Goal: Task Accomplishment & Management: Complete application form

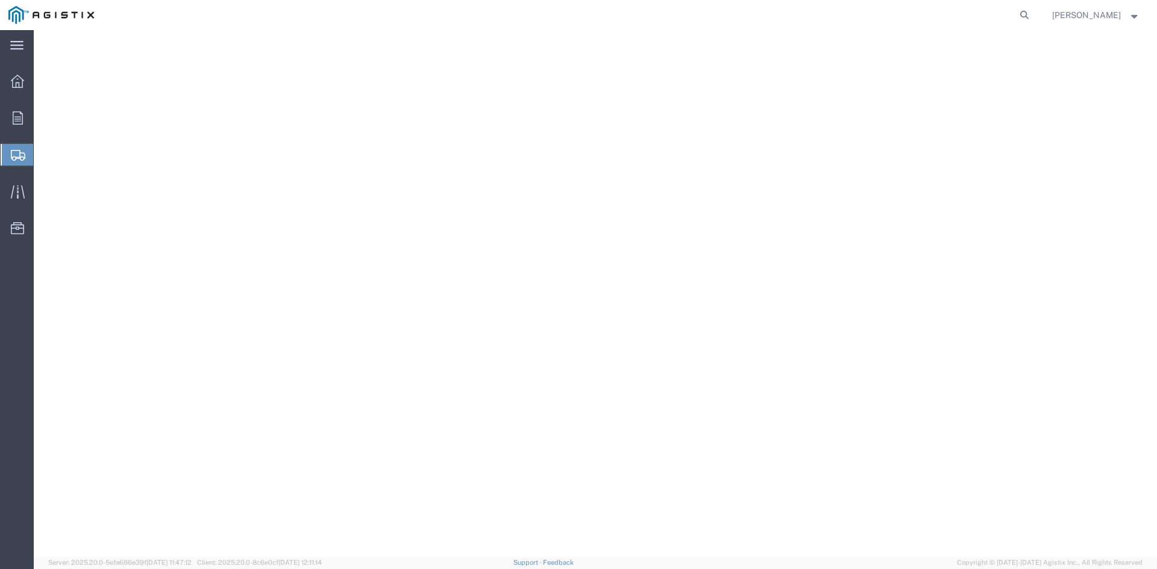
select select "9596"
select select "23082"
select select "[GEOGRAPHIC_DATA]"
select select
select select "PURCHORD"
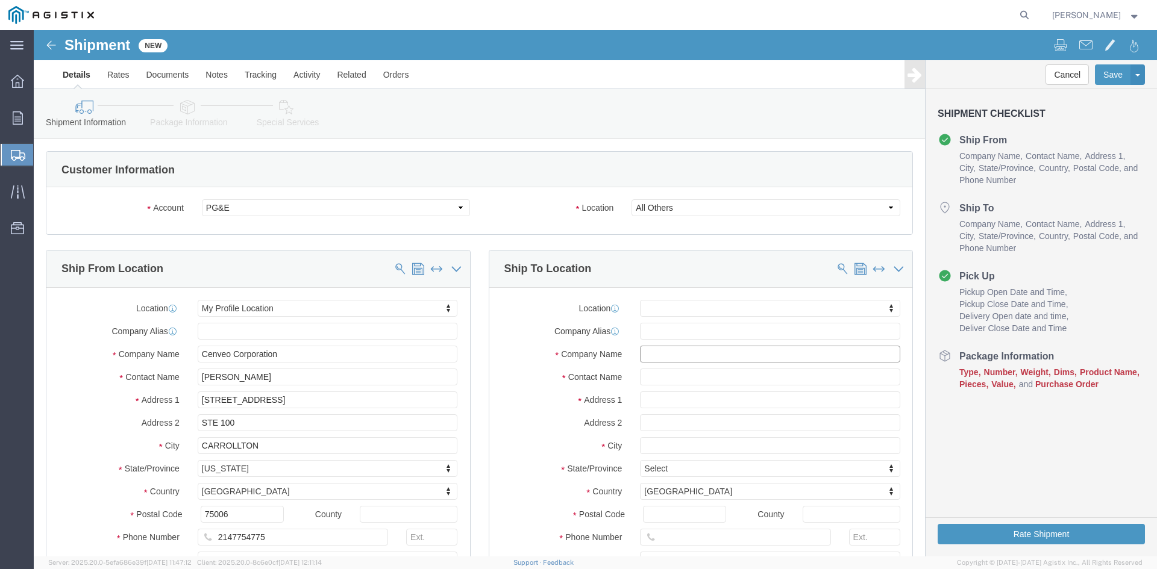
drag, startPoint x: 0, startPoint y: 0, endPoint x: 637, endPoint y: 325, distance: 715.2
click input "text"
type input "v"
type input "[PERSON_NAME]"
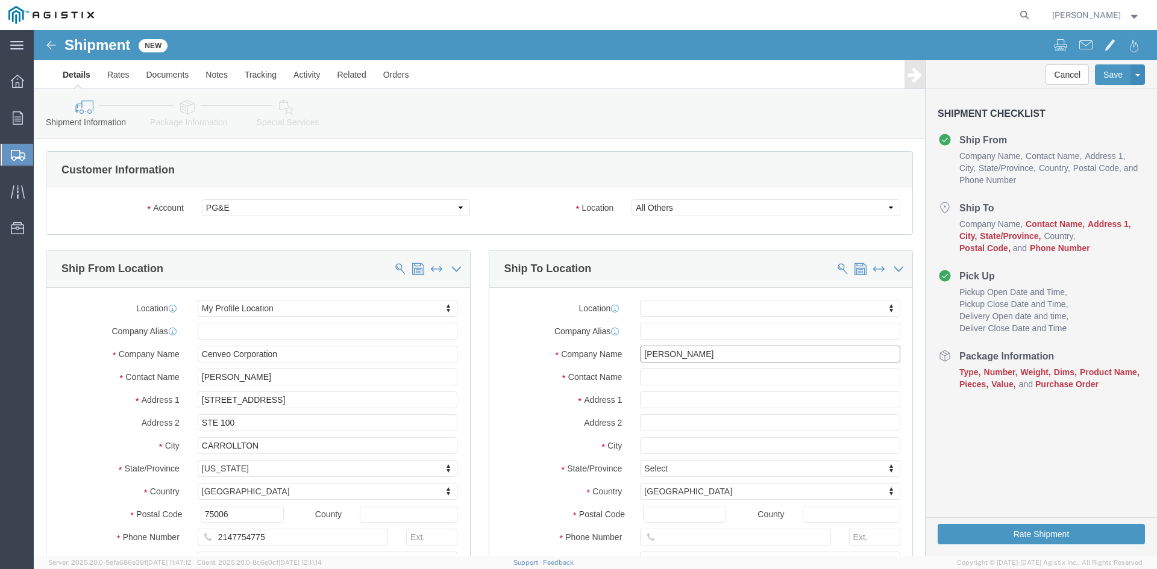
drag, startPoint x: 696, startPoint y: 324, endPoint x: 524, endPoint y: 317, distance: 171.8
click div "Company Name [PERSON_NAME]"
type input "PGE"
paste input "[PERSON_NAME]"
type input "[PERSON_NAME]"
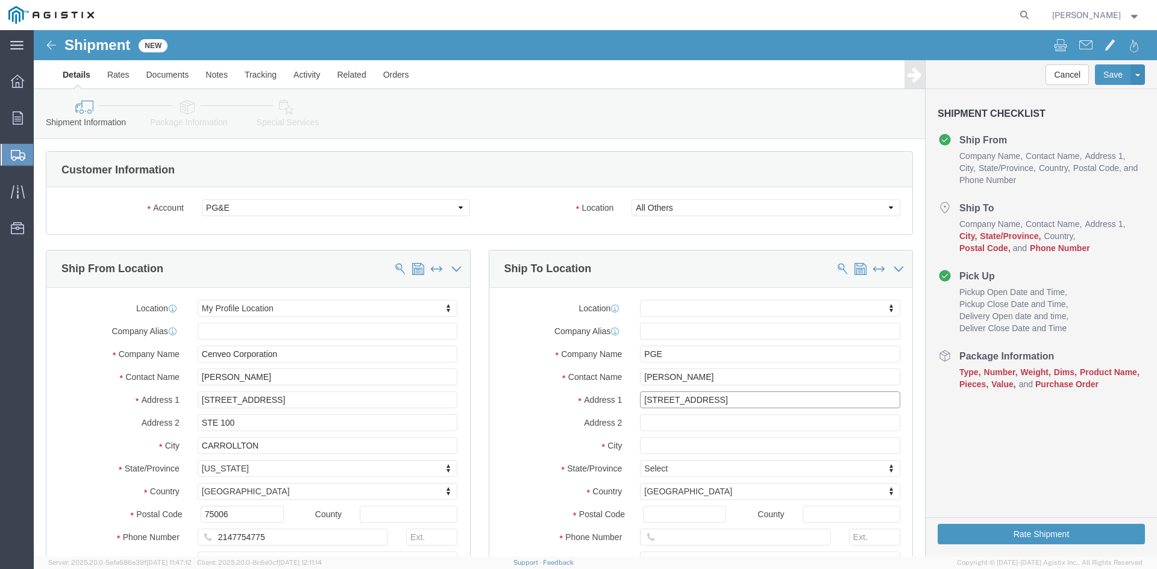
type input "[STREET_ADDRESS]"
select select
type input "15TH FLOOR"
type input "[GEOGRAPHIC_DATA]"
select select
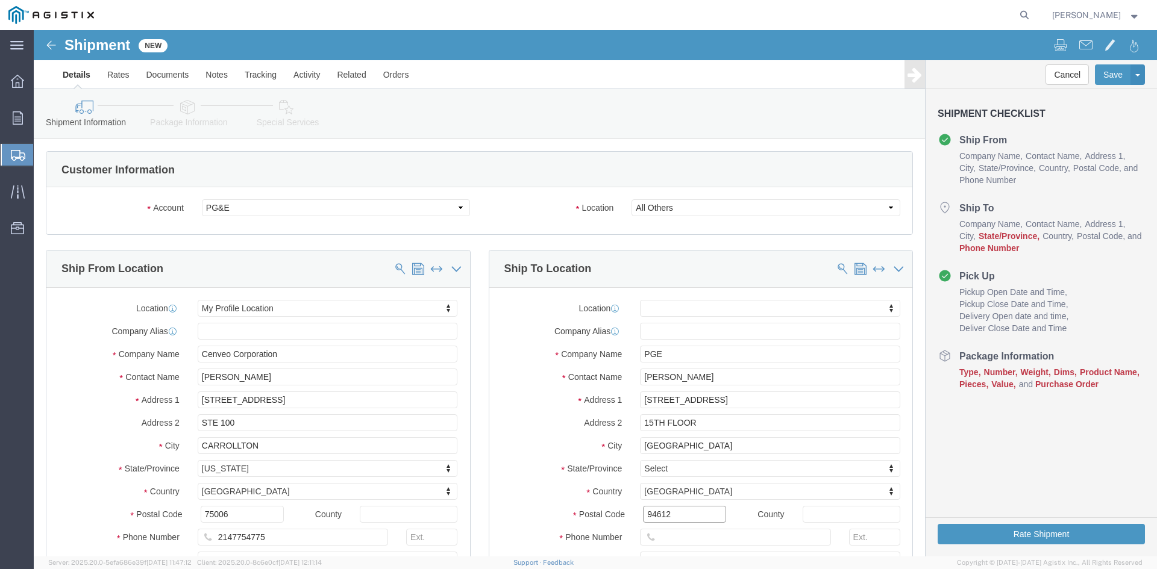
type input "94612"
select select
type input "CA"
select select
select select "CA"
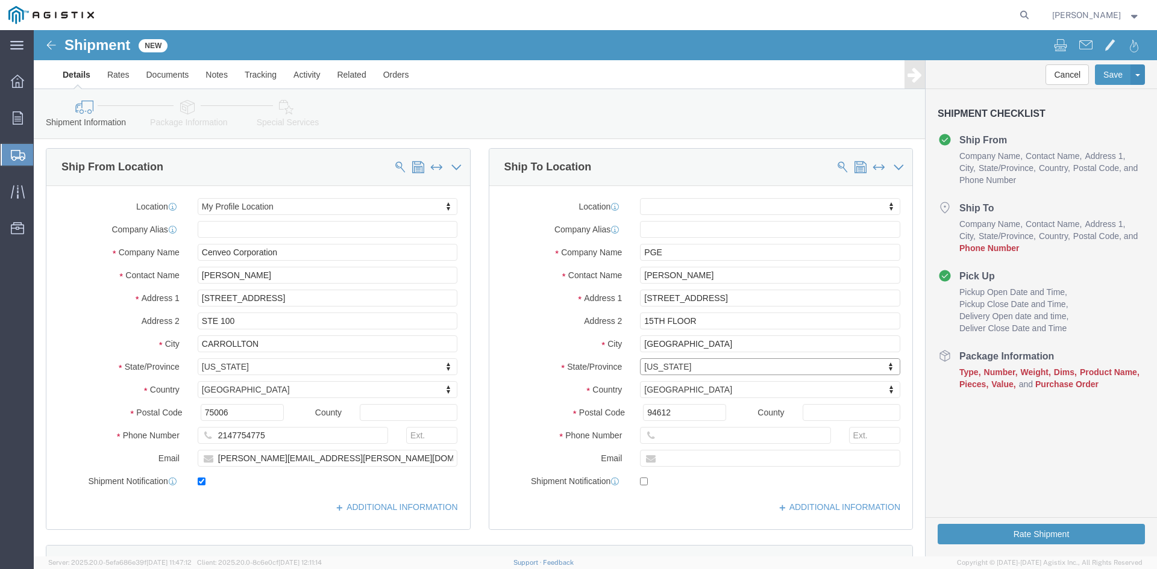
scroll to position [120, 0]
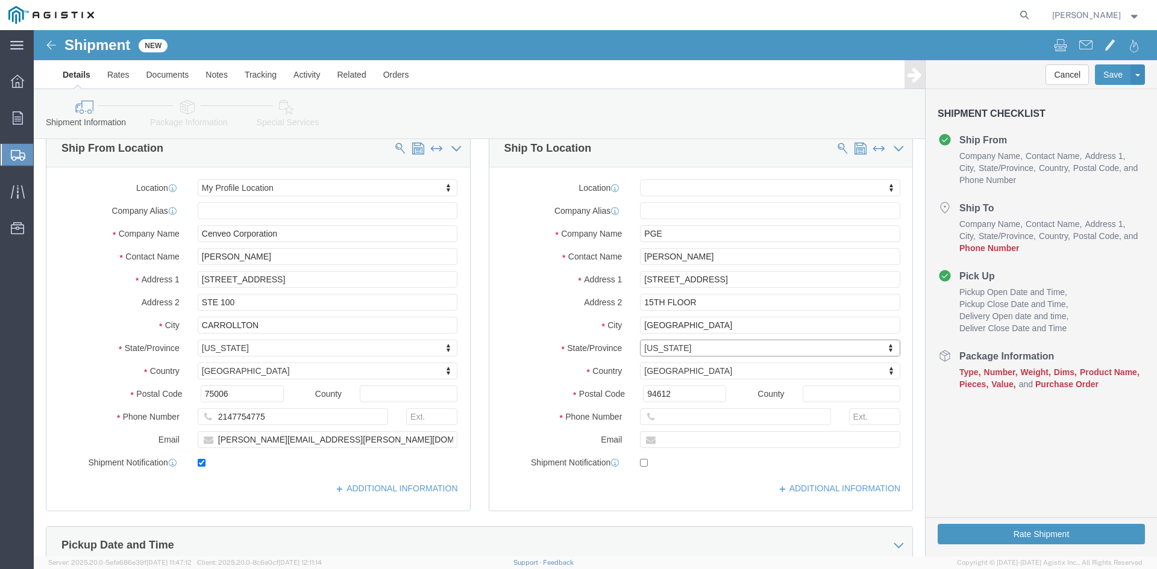
click div
click input "text"
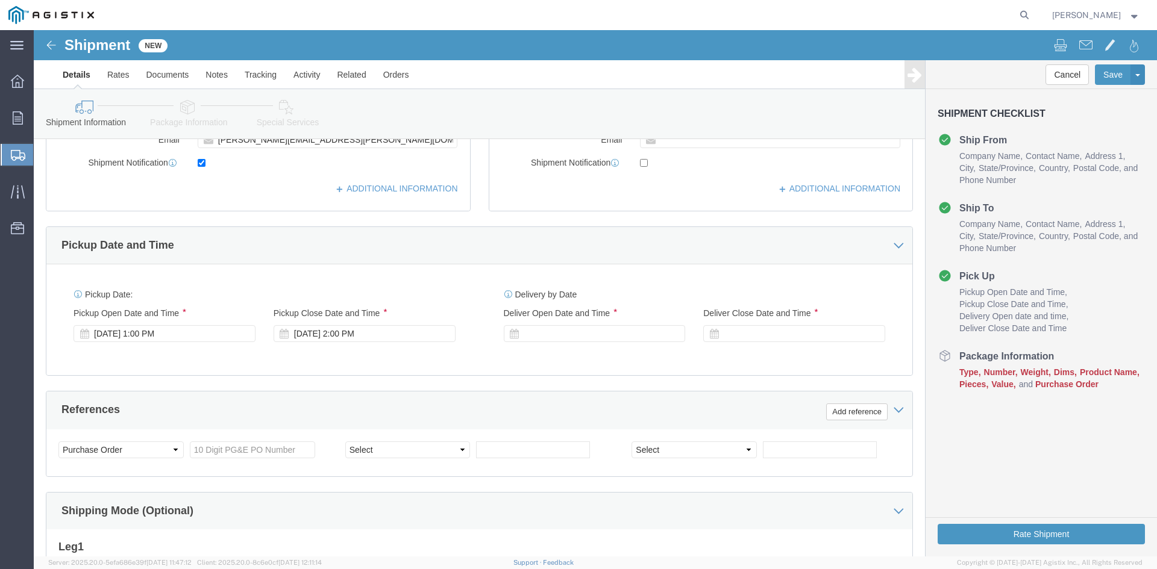
scroll to position [422, 0]
type input "8007435000"
click div "[DATE] 1:00 PM"
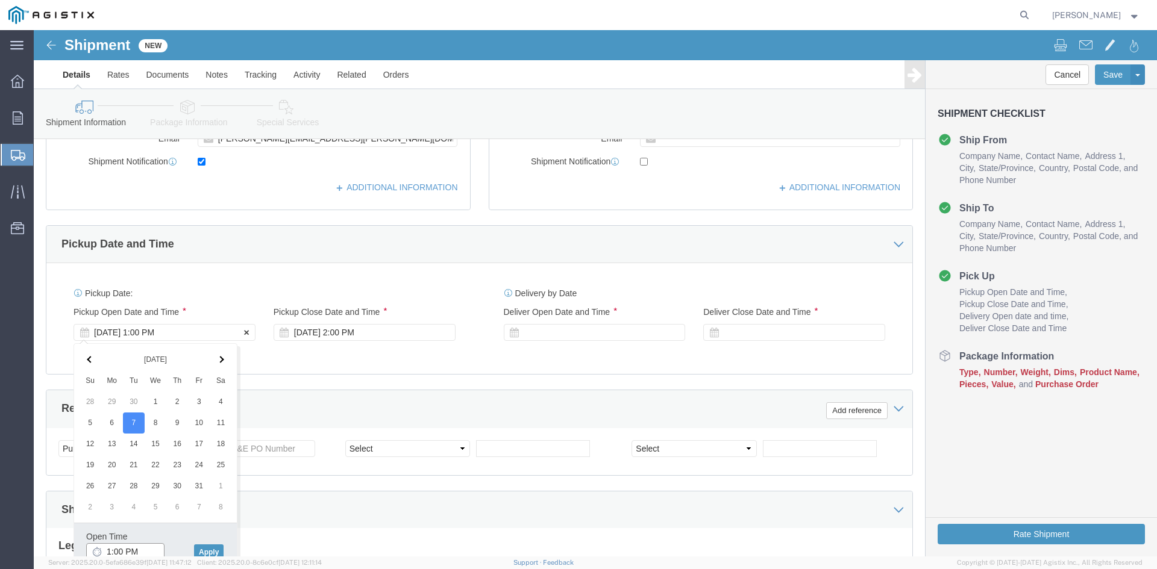
scroll to position [425, 0]
type input "9:00 AM"
click button "Apply"
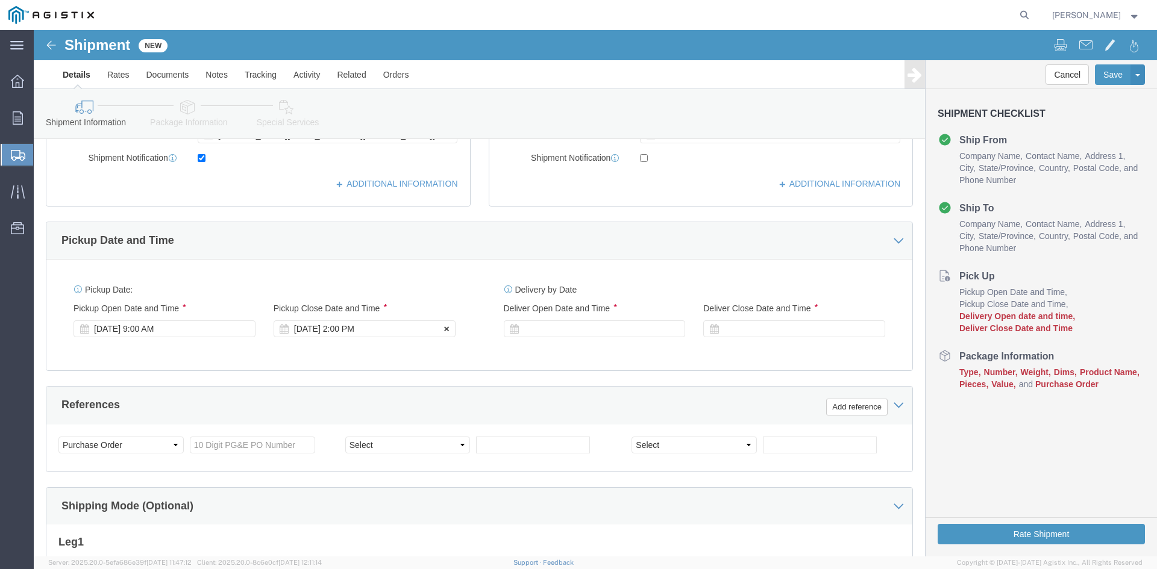
click div "[DATE] 2:00 PM"
type input "5:00 PM"
click button "Apply"
click div
click input "6:00 PM"
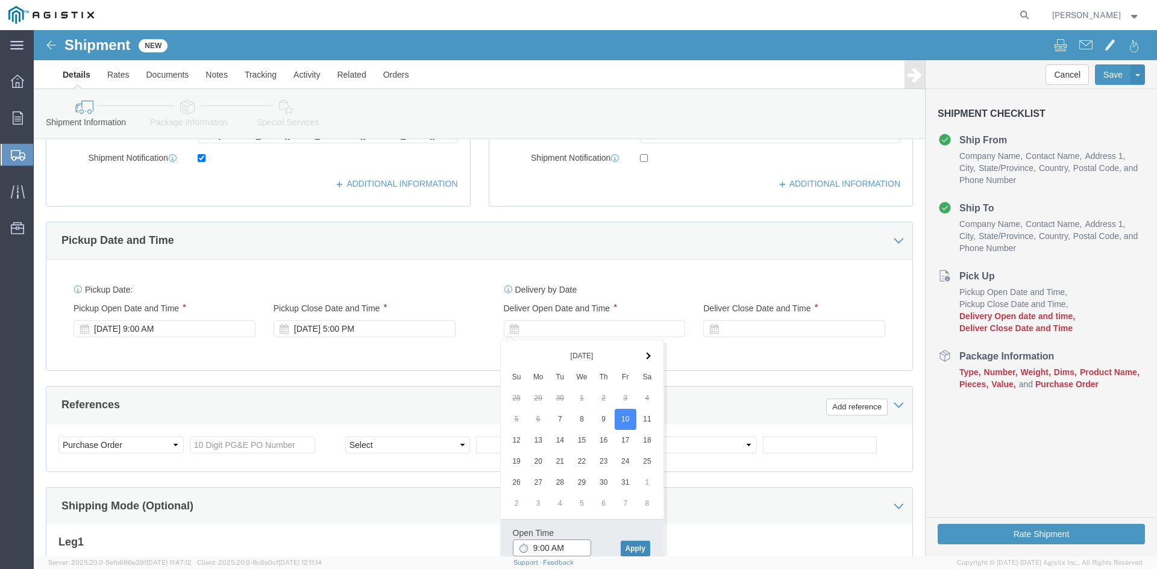
type input "9:00 AM"
click button "Apply"
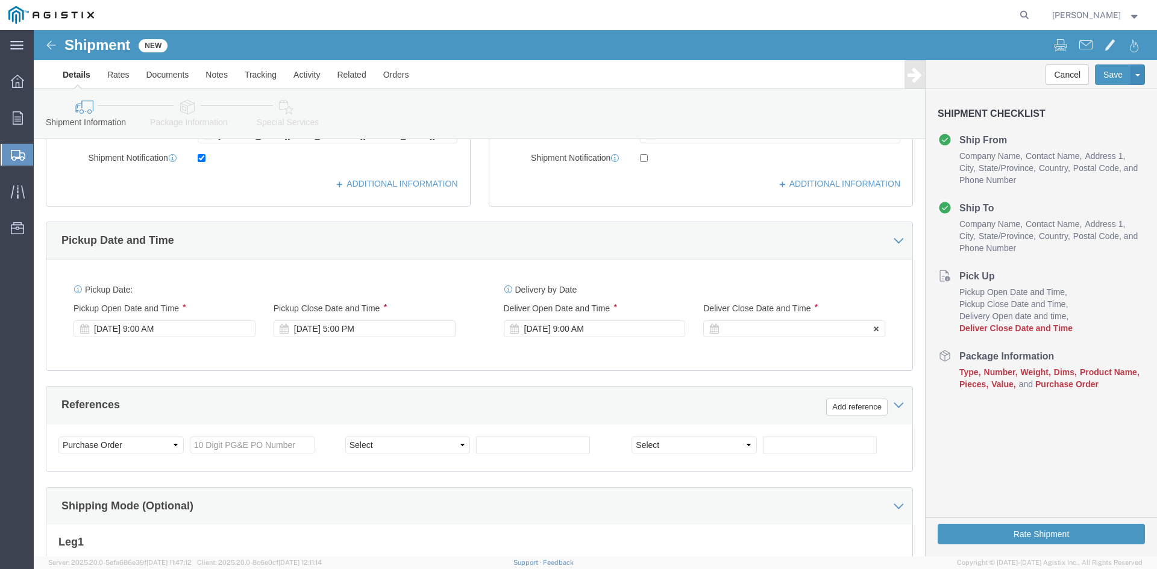
click div
type input "5:00 PM"
click button "Apply"
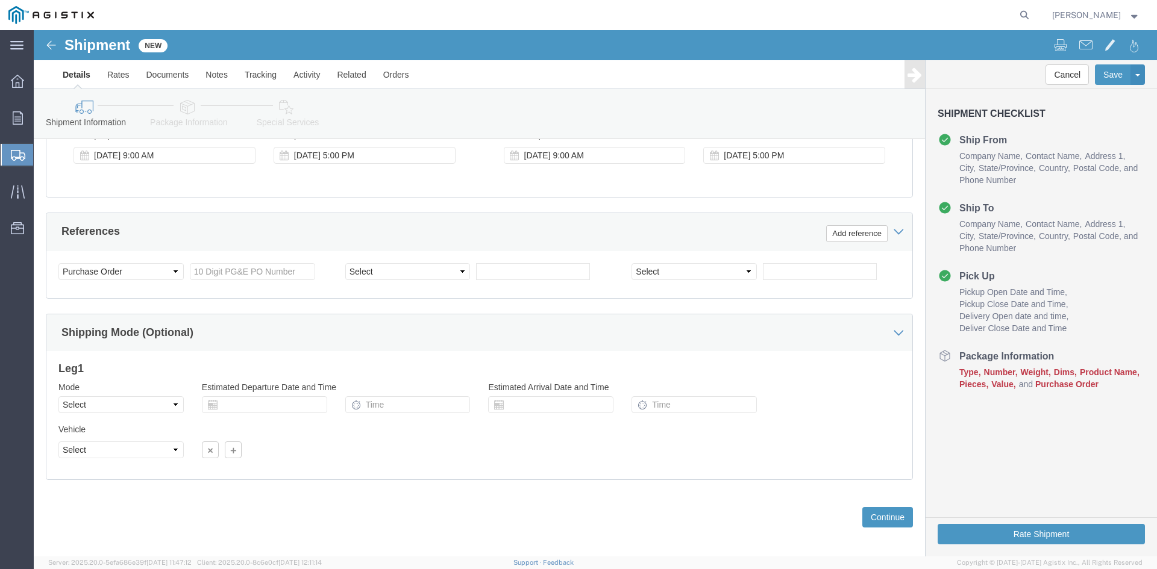
scroll to position [606, 0]
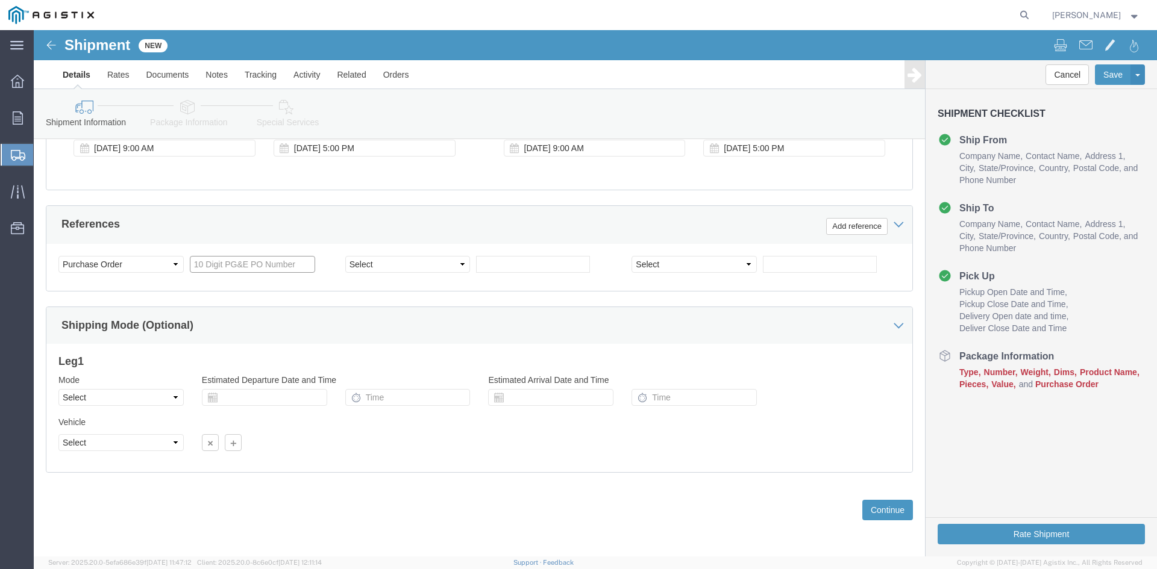
click input "text"
type input "2701252769"
click button "Continue"
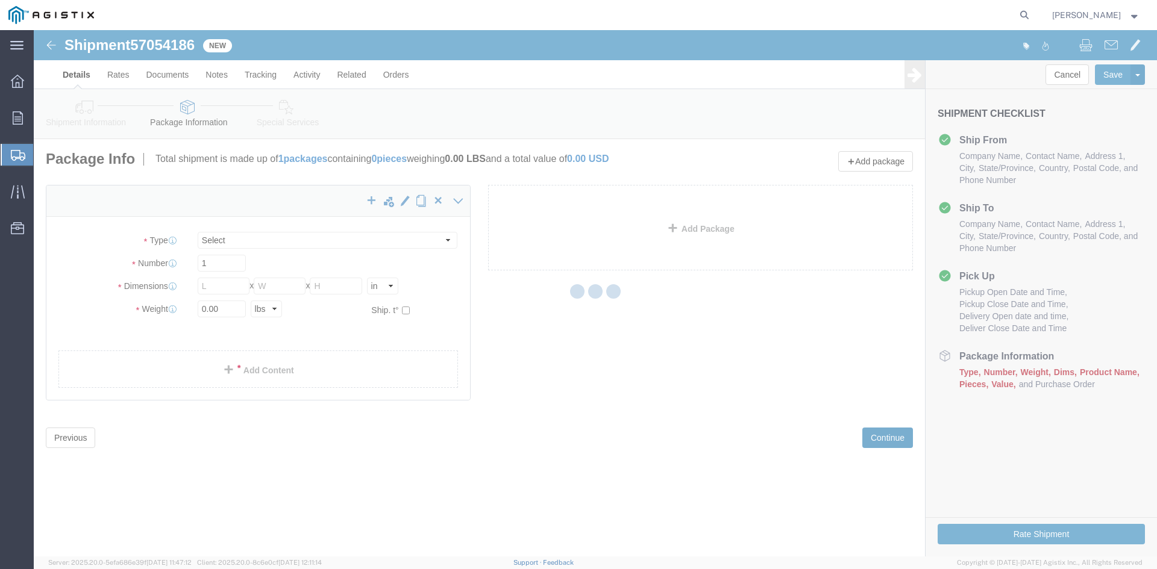
select select "CBOX"
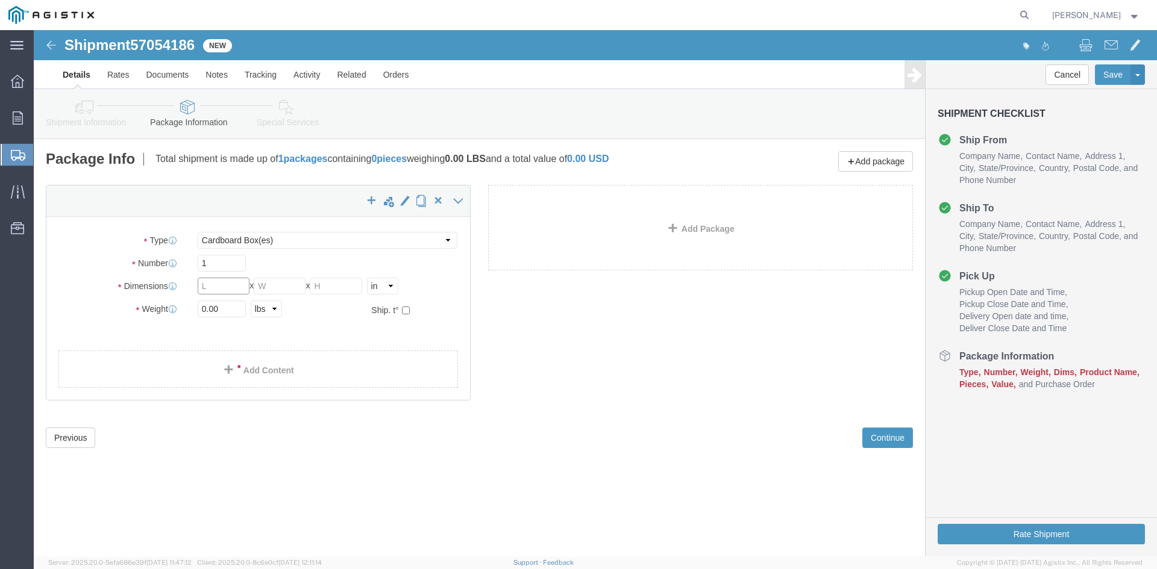
click input "text"
type input "10.5"
type input "12.5"
drag, startPoint x: 196, startPoint y: 261, endPoint x: 158, endPoint y: 258, distance: 38.1
click div "Length 10.5 x Width 12.5 x Height Select cm ft in"
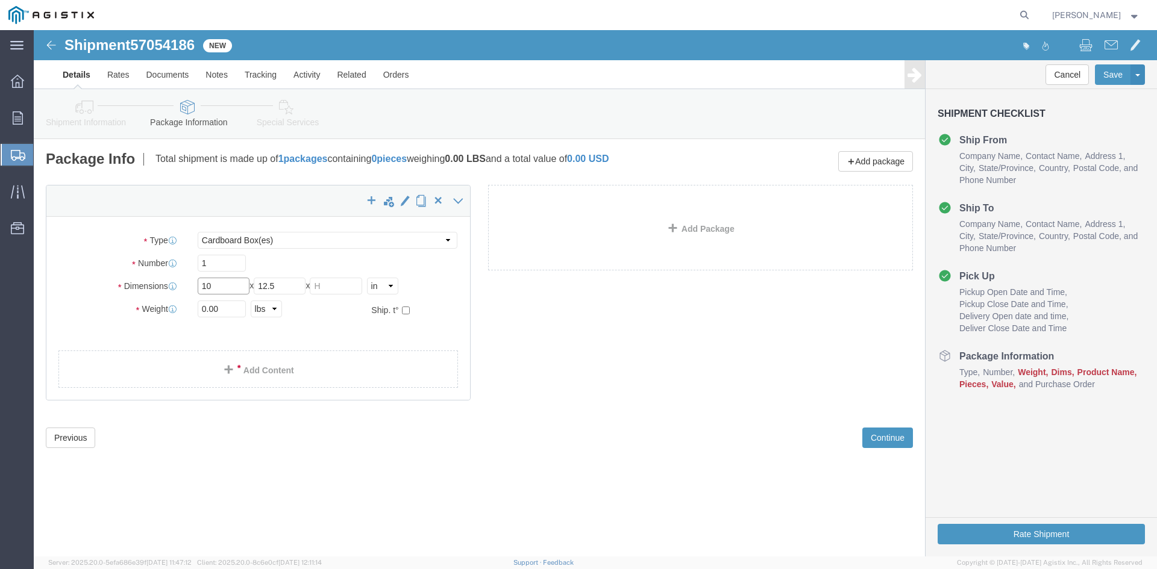
type input "10"
type input "13"
type input "10"
click input "0.00"
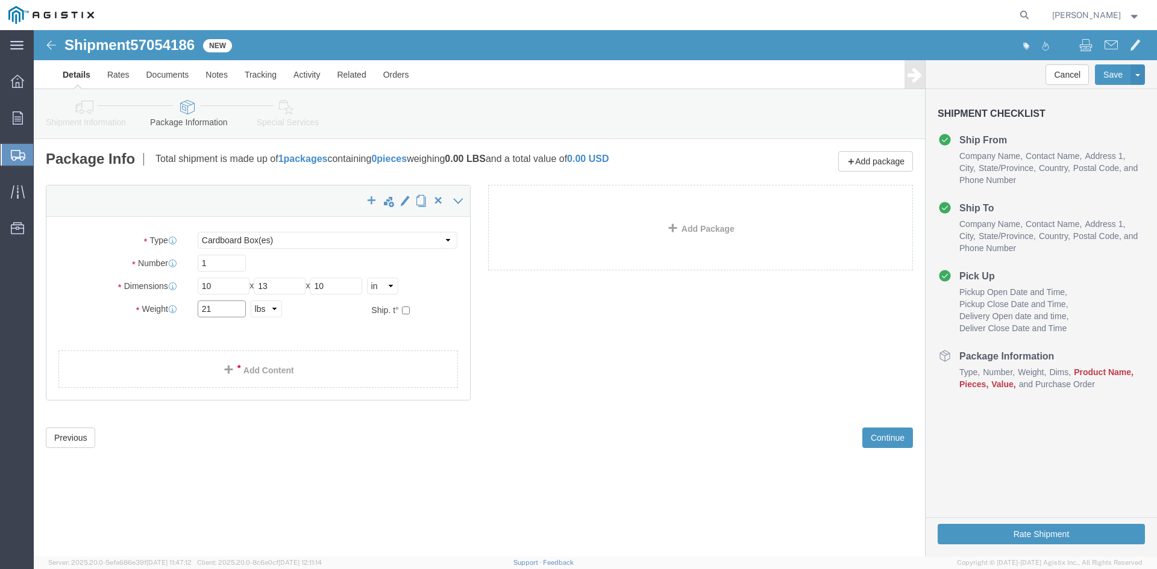
type input "21"
click input "1"
type input "5"
drag, startPoint x: 128, startPoint y: 274, endPoint x: 110, endPoint y: 274, distance: 18.1
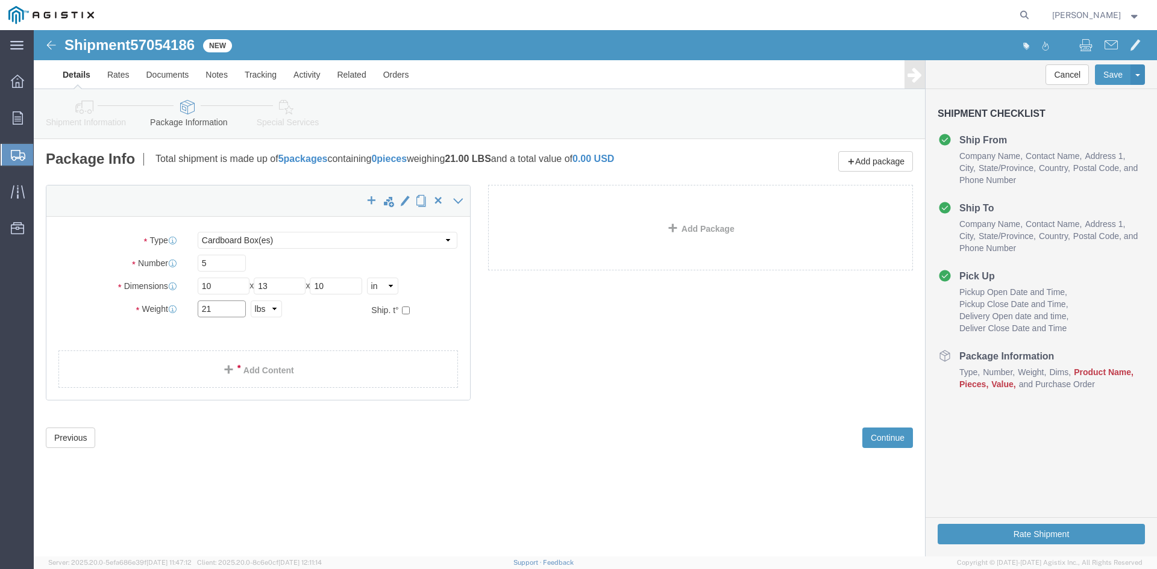
click div "Weight 21 Select kgs lbs Ship. t°"
type input "105"
click link "Add Content"
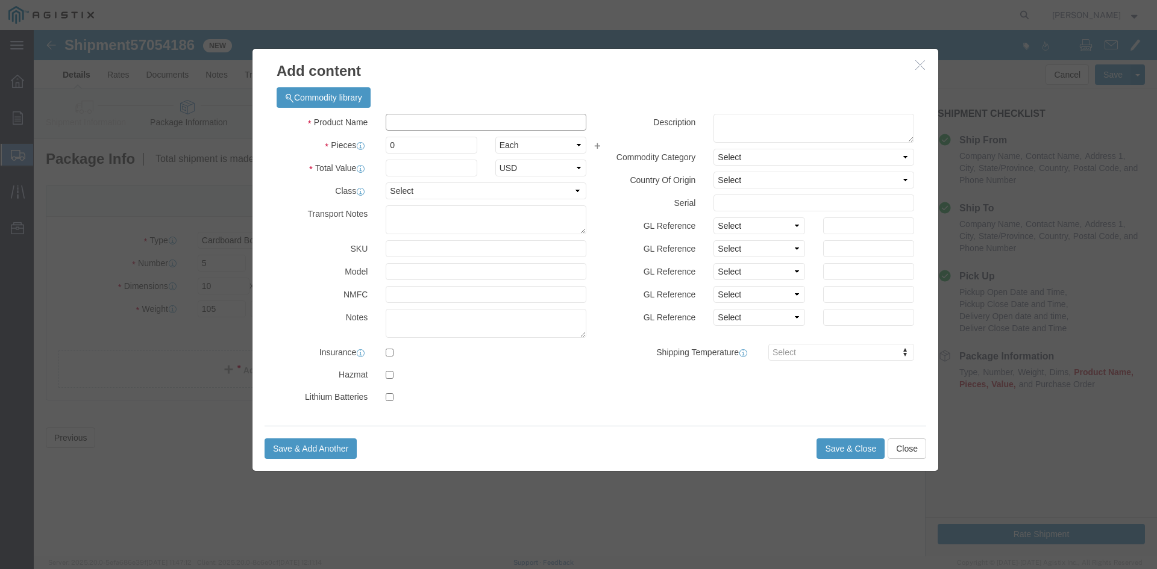
click input "text"
type input "ENVELOPES"
click input "0"
type input "2500"
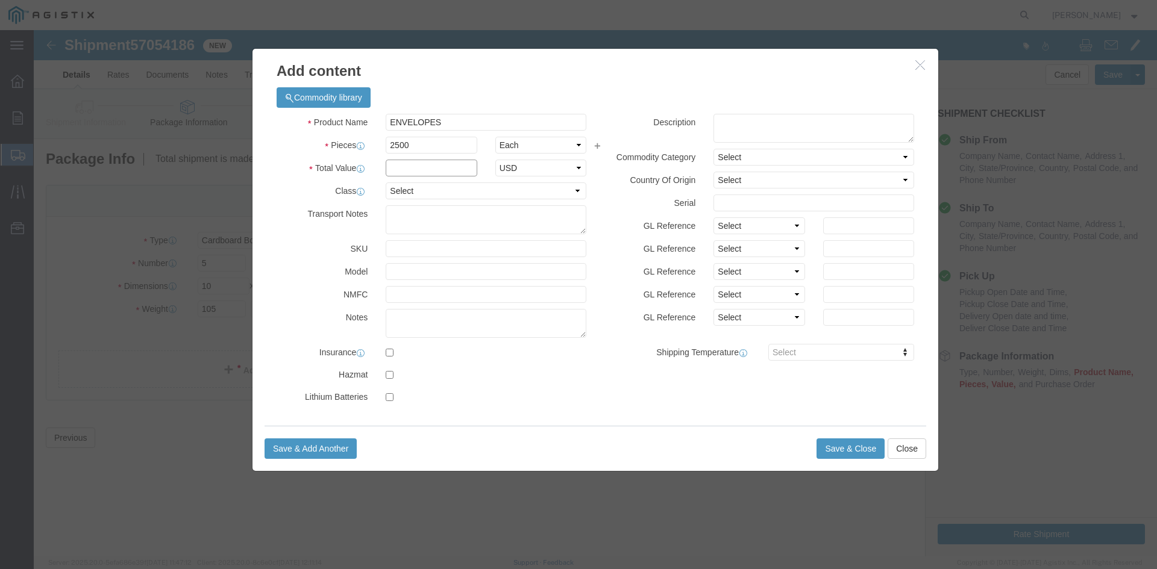
click input "text"
click div "Product Name ENVELOPES Pieces 2500 Select Bag Barrels 100Board Feet Bottle Box …"
click input "text"
type input "392.6"
click select "Select 50 55 60 65 70 85 92.5 100 125 175 250 300 400"
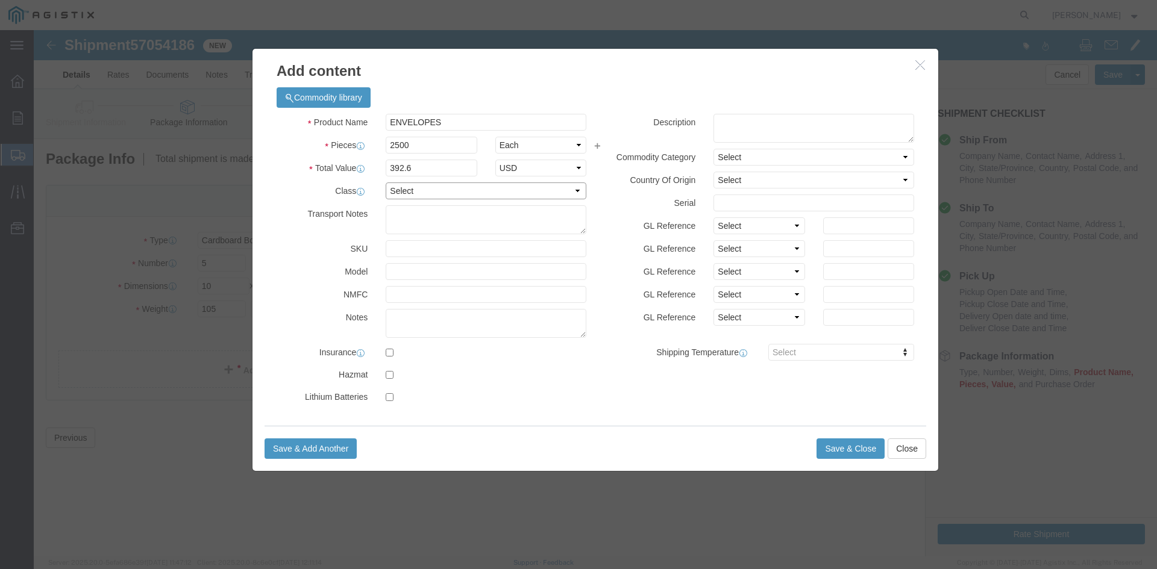
select select "55"
click select "Select 50 55 60 65 70 85 92.5 100 125 175 250 300 400"
click div "Save & Add Another Save & Close Close"
click button "Save & Close"
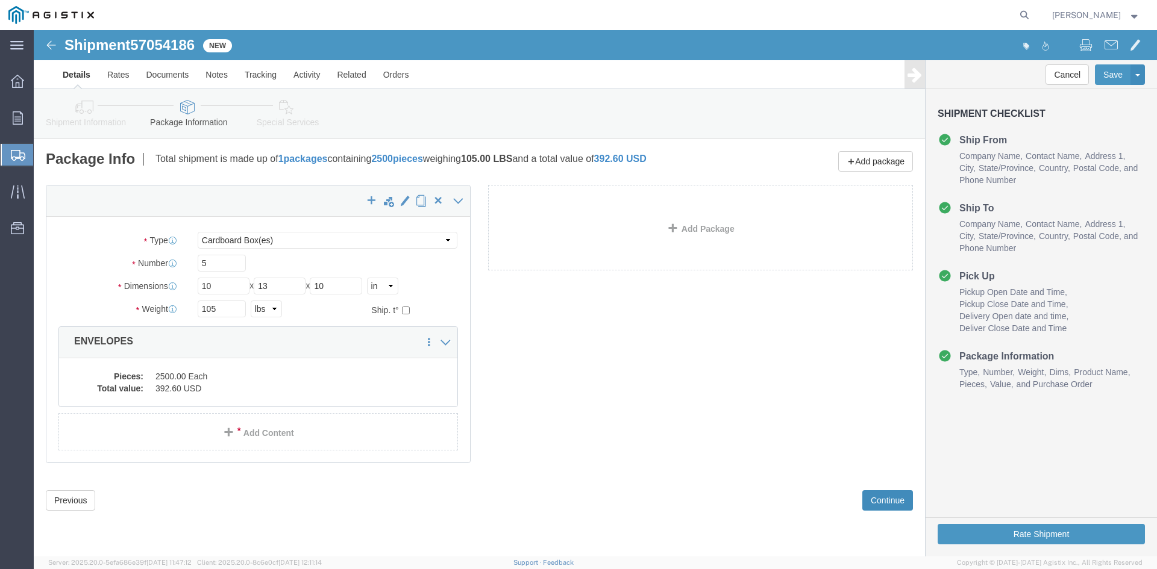
click button "Continue"
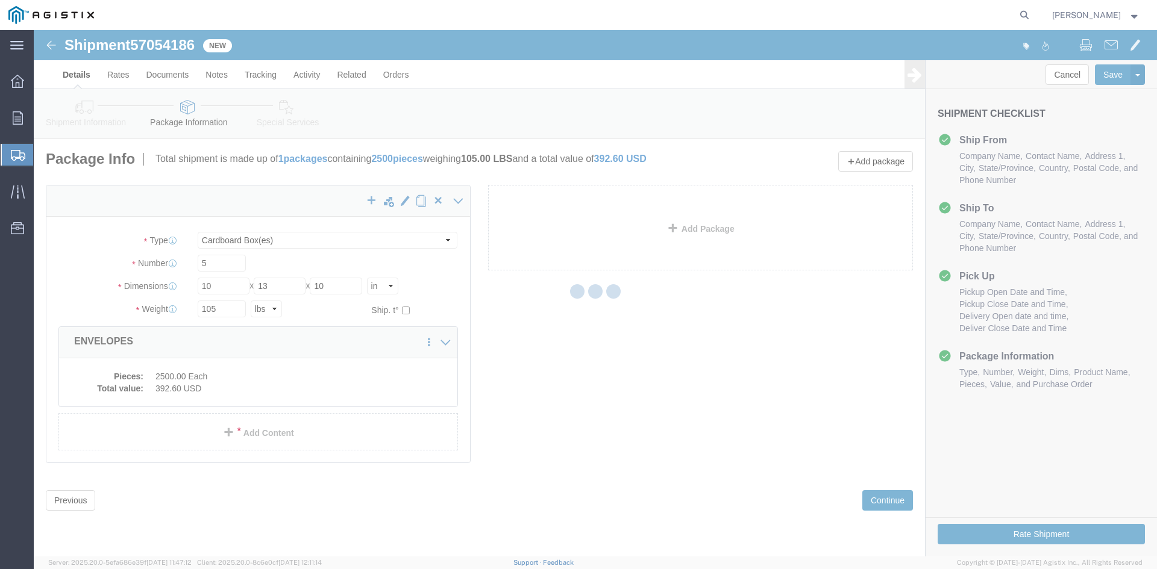
select select
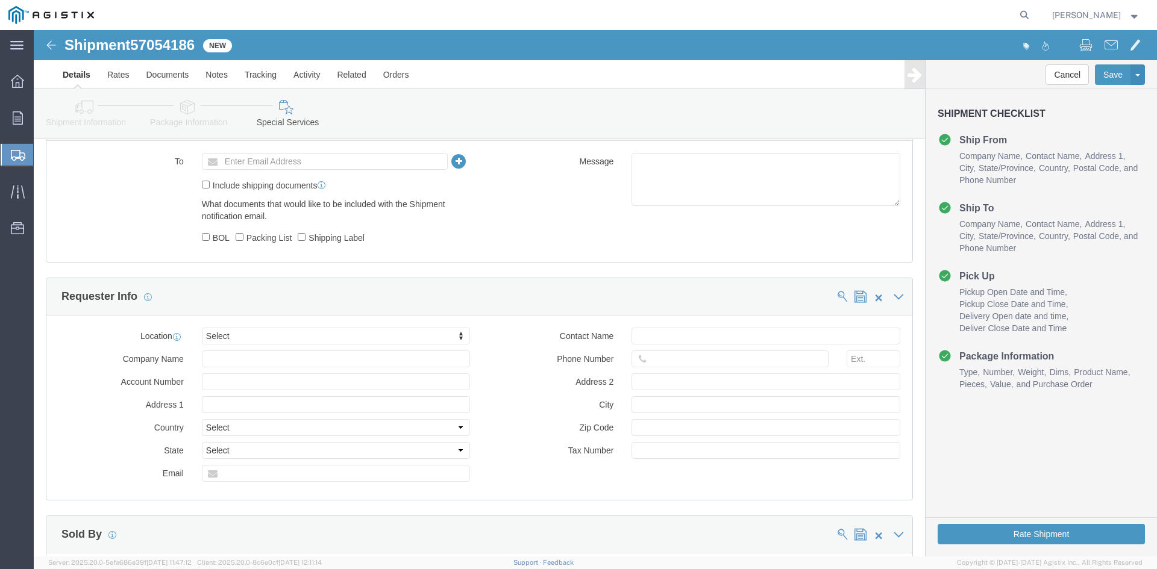
scroll to position [783, 0]
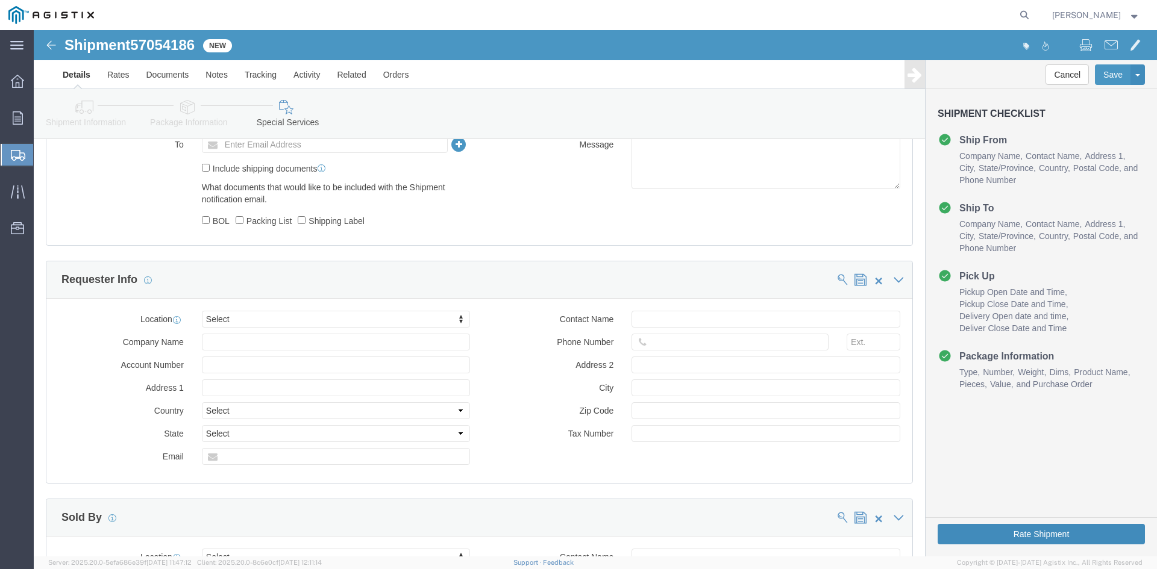
click button "Rate Shipment"
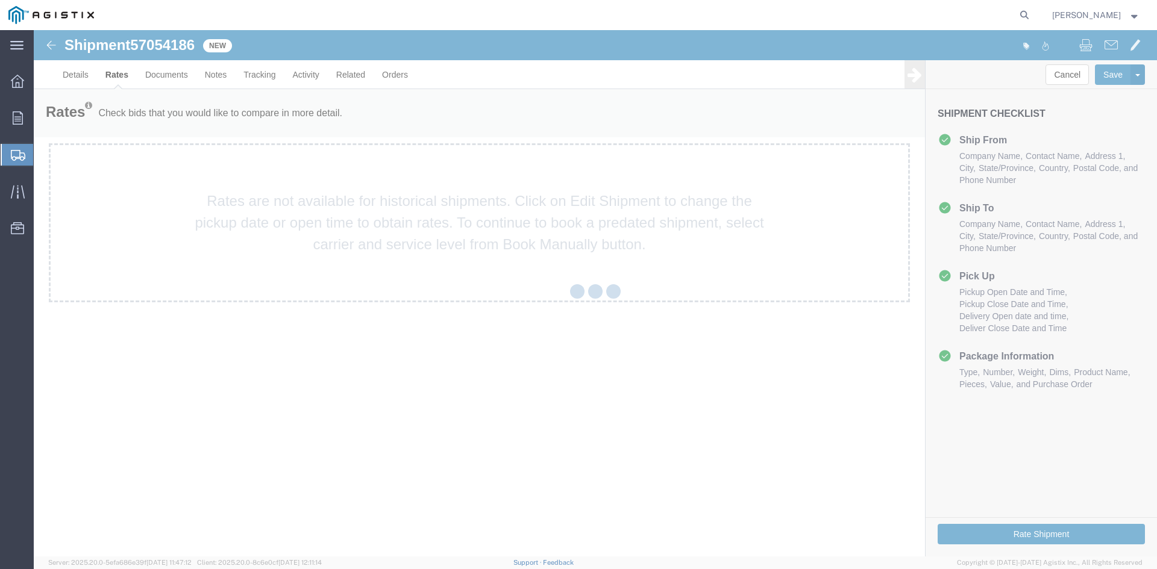
scroll to position [0, 0]
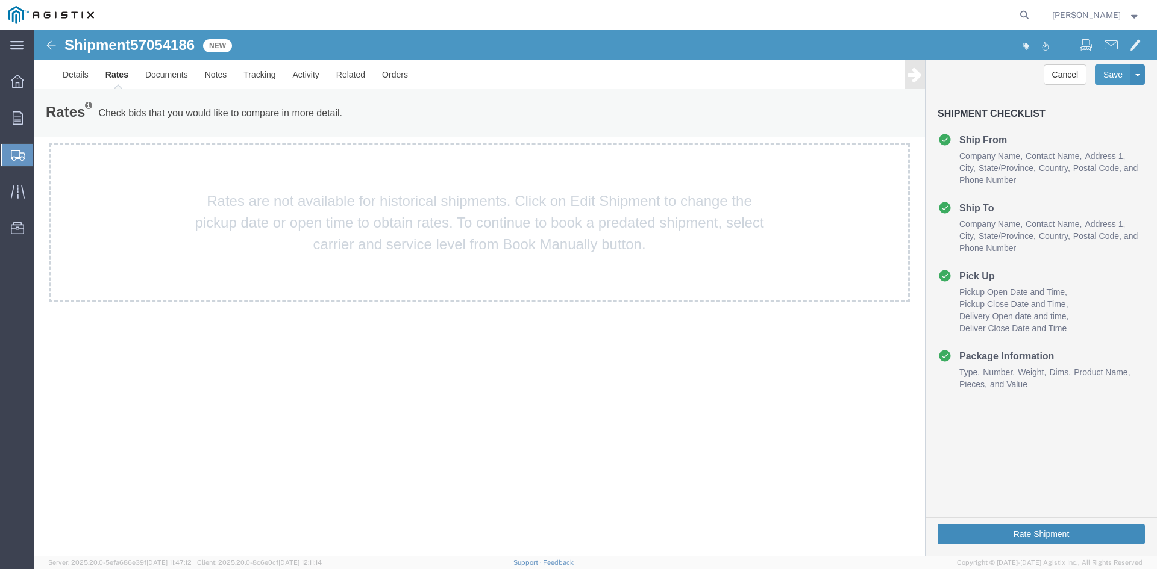
click at [983, 542] on button "Rate Shipment" at bounding box center [1040, 534] width 207 height 20
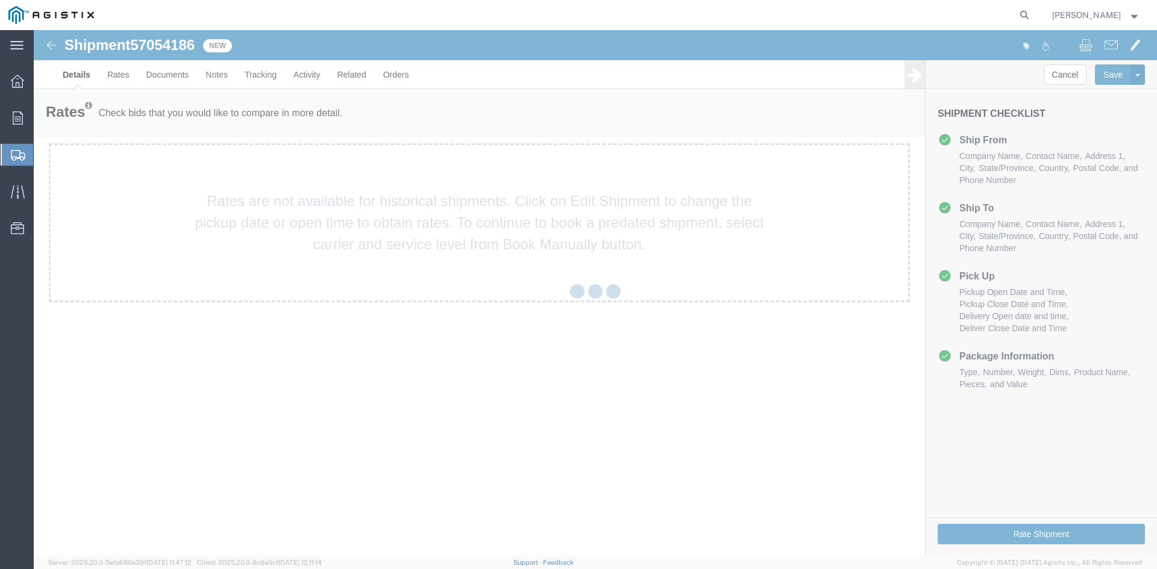
select select "22602"
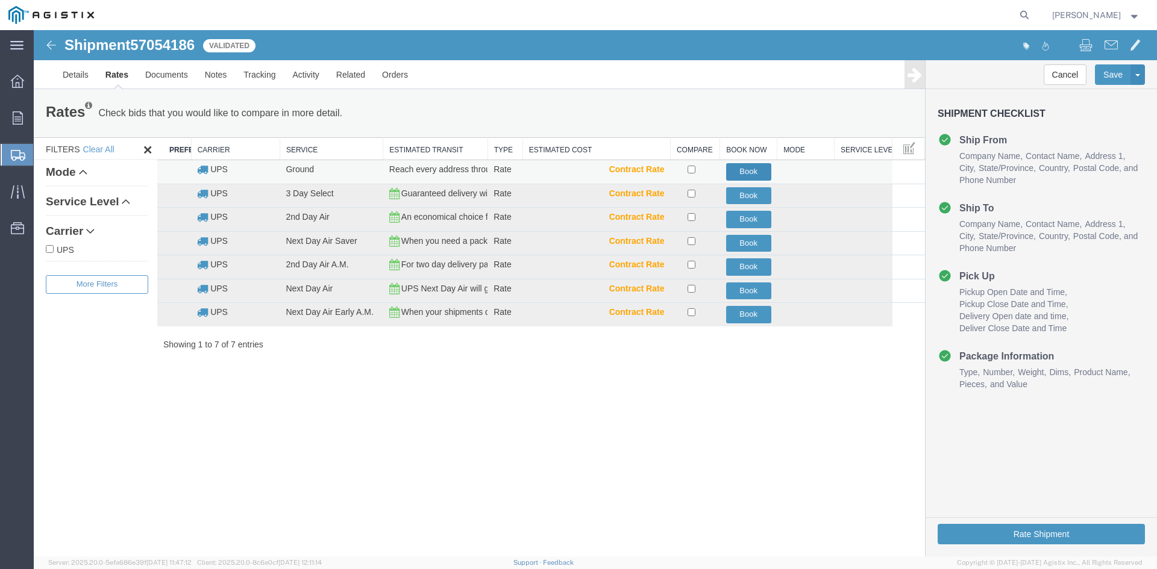
click at [765, 170] on button "Book" at bounding box center [748, 171] width 45 height 17
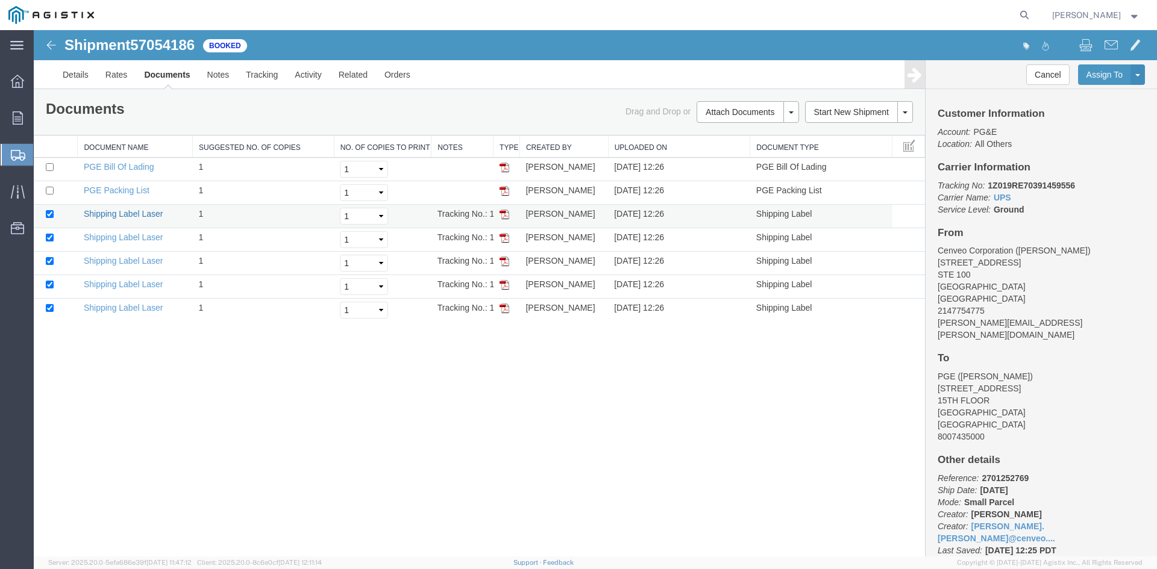
click at [114, 211] on link "Shipping Label Laser" at bounding box center [124, 214] width 80 height 10
drag, startPoint x: 223, startPoint y: 31, endPoint x: 125, endPoint y: 239, distance: 229.6
click at [125, 239] on link "Shipping Label Laser" at bounding box center [124, 238] width 80 height 10
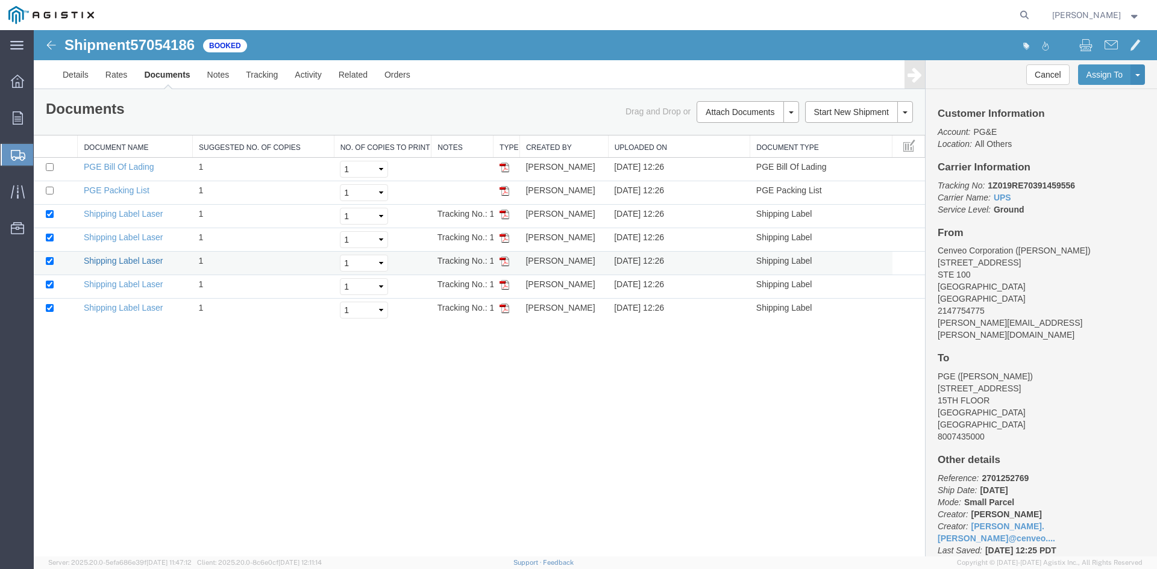
click at [125, 260] on link "Shipping Label Laser" at bounding box center [124, 261] width 80 height 10
click at [117, 281] on link "Shipping Label Laser" at bounding box center [124, 284] width 80 height 10
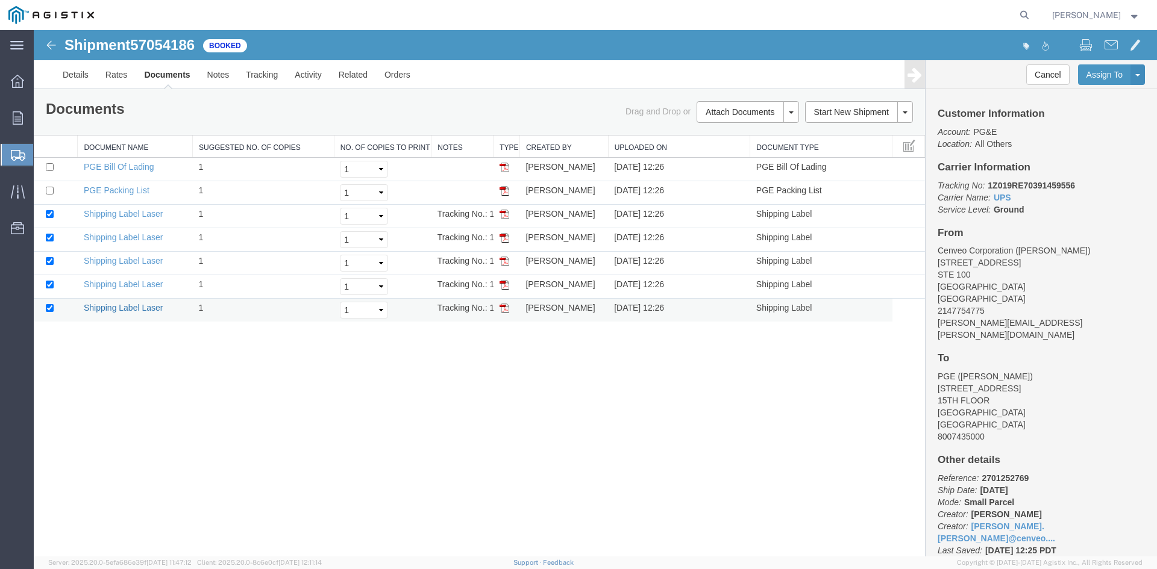
click at [154, 308] on link "Shipping Label Laser" at bounding box center [124, 308] width 80 height 10
